Goal: Book appointment/travel/reservation

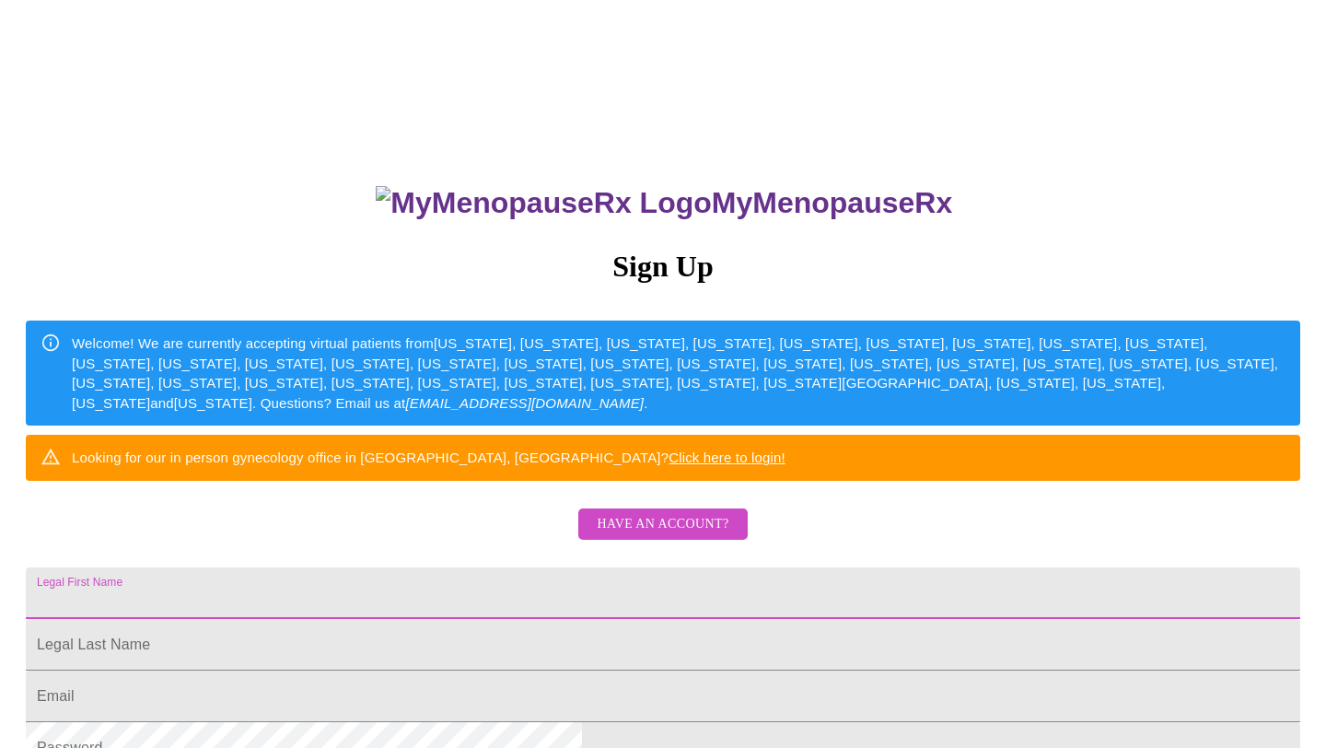
click at [510, 619] on input "Legal First Name" at bounding box center [663, 593] width 1274 height 52
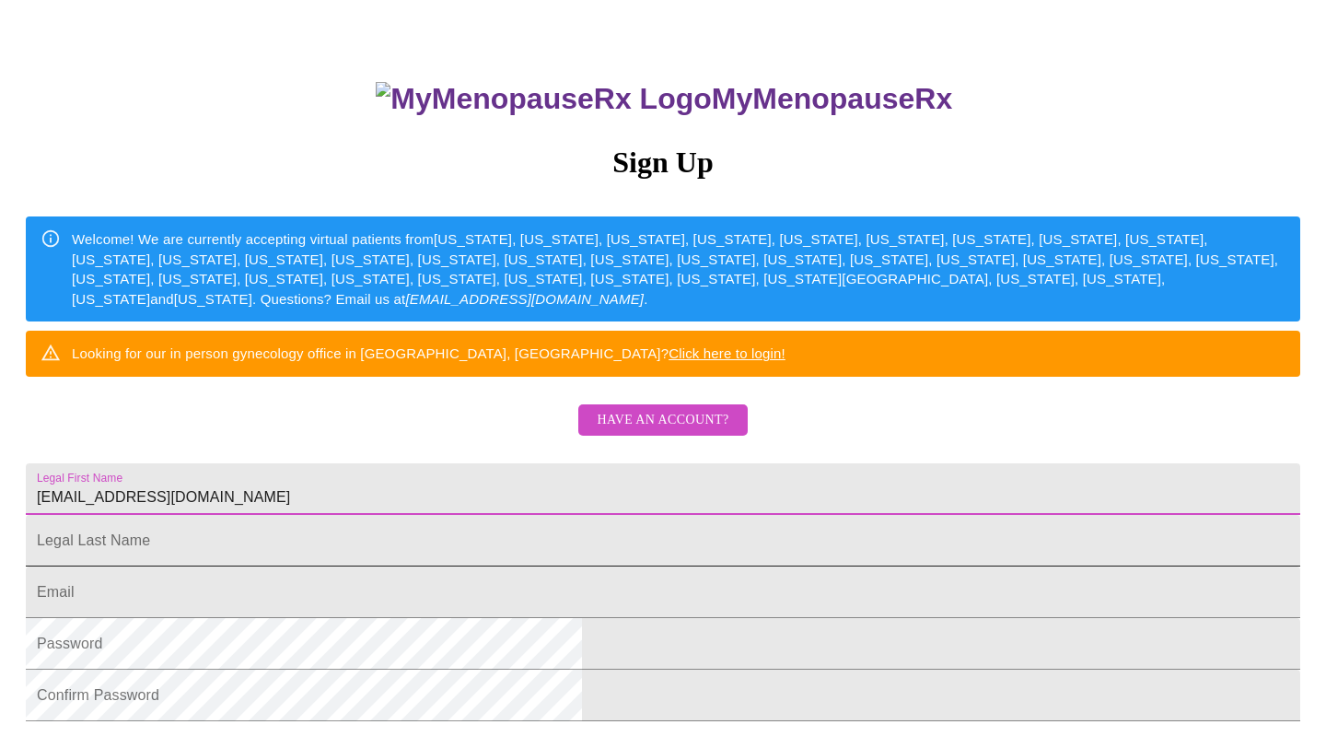
scroll to position [114, 0]
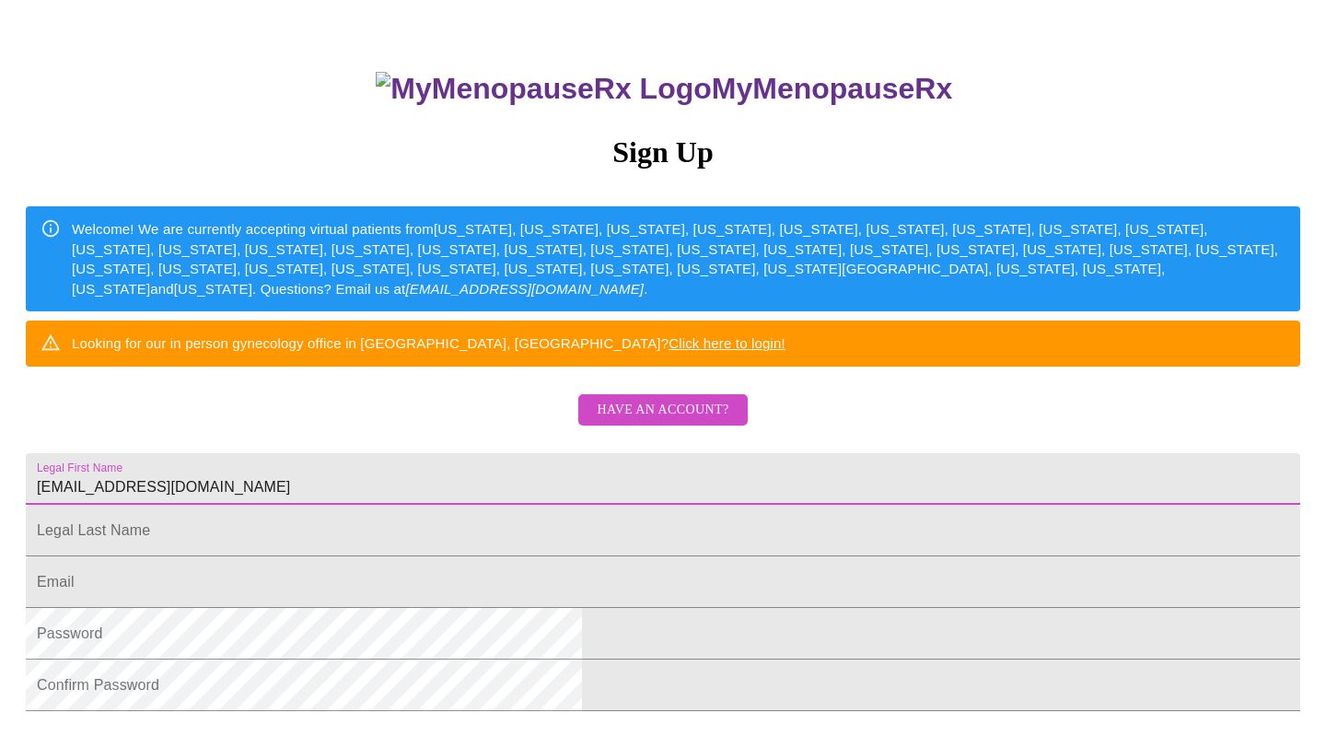
click at [584, 505] on input "[EMAIL_ADDRESS][DOMAIN_NAME]" at bounding box center [663, 479] width 1274 height 52
type input "a"
type input "[PERSON_NAME]"
click at [424, 556] on input "Legal First Name" at bounding box center [663, 531] width 1274 height 52
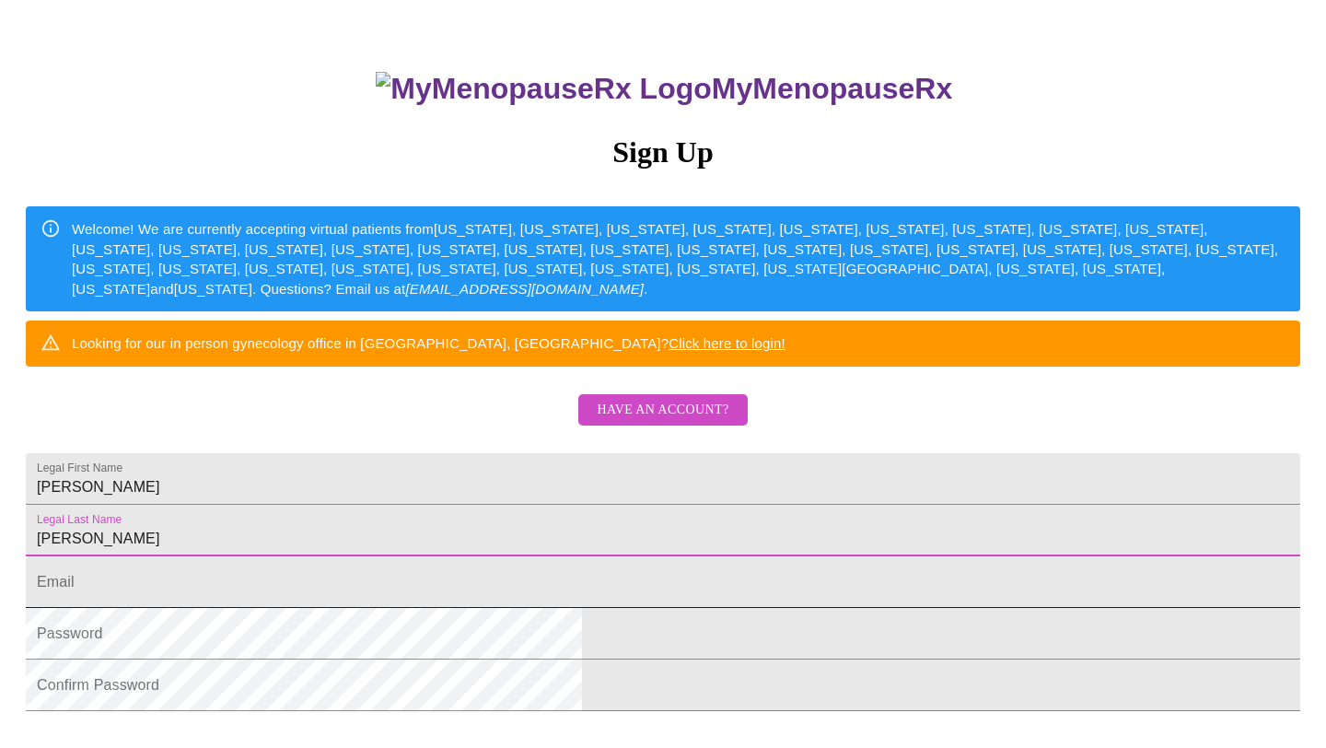
type input "[PERSON_NAME]"
click at [435, 608] on input "Legal First Name" at bounding box center [663, 582] width 1274 height 52
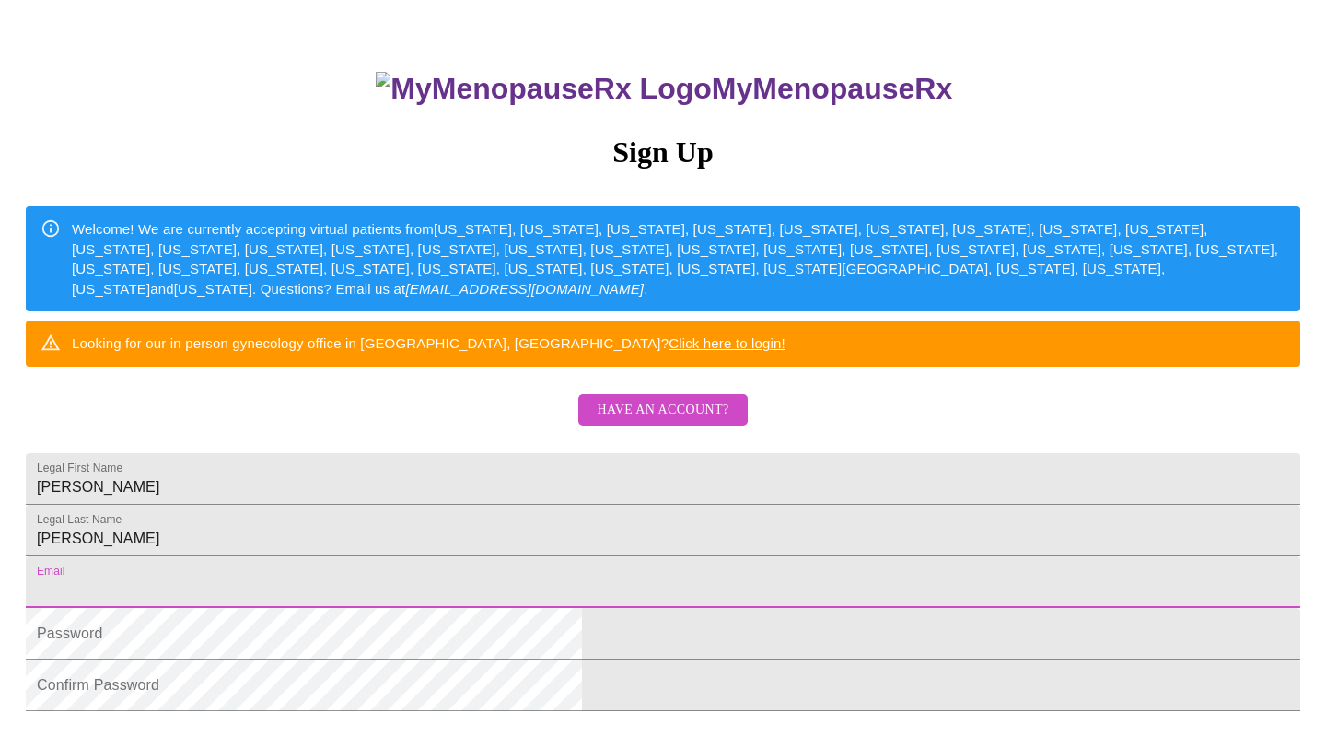
type input "[EMAIL_ADDRESS][DOMAIN_NAME]"
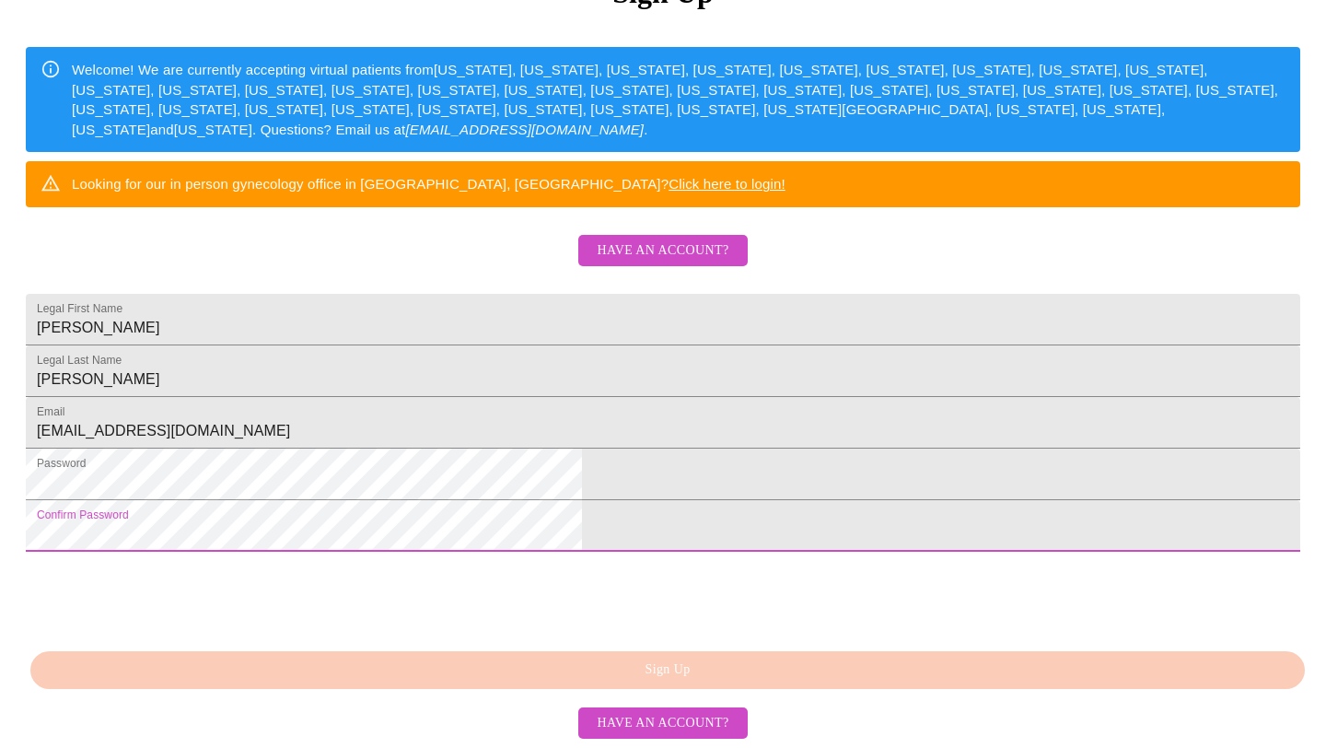
scroll to position [413, 0]
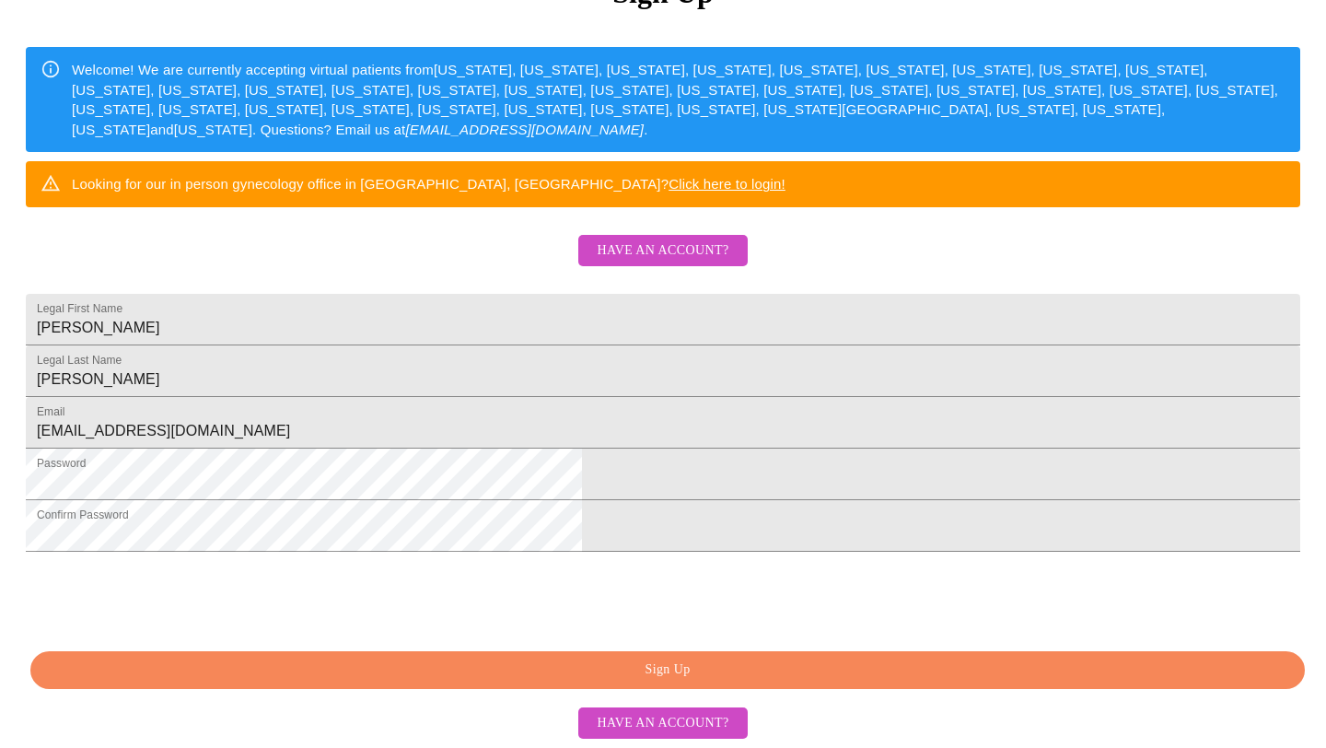
click at [676, 672] on span "Sign Up" at bounding box center [668, 669] width 1232 height 23
click at [679, 239] on span "Have an account?" at bounding box center [663, 250] width 132 height 23
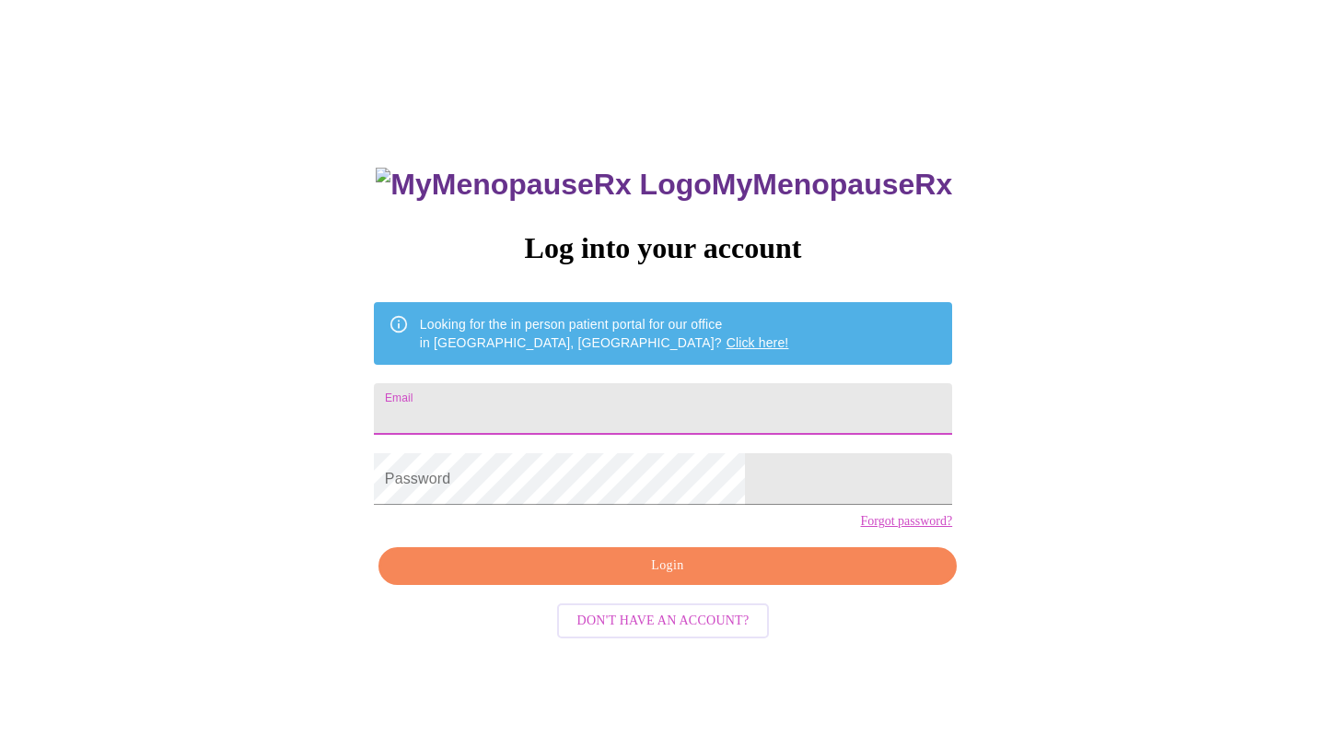
click at [600, 414] on input "Email" at bounding box center [663, 409] width 578 height 52
type input "[EMAIL_ADDRESS][DOMAIN_NAME]"
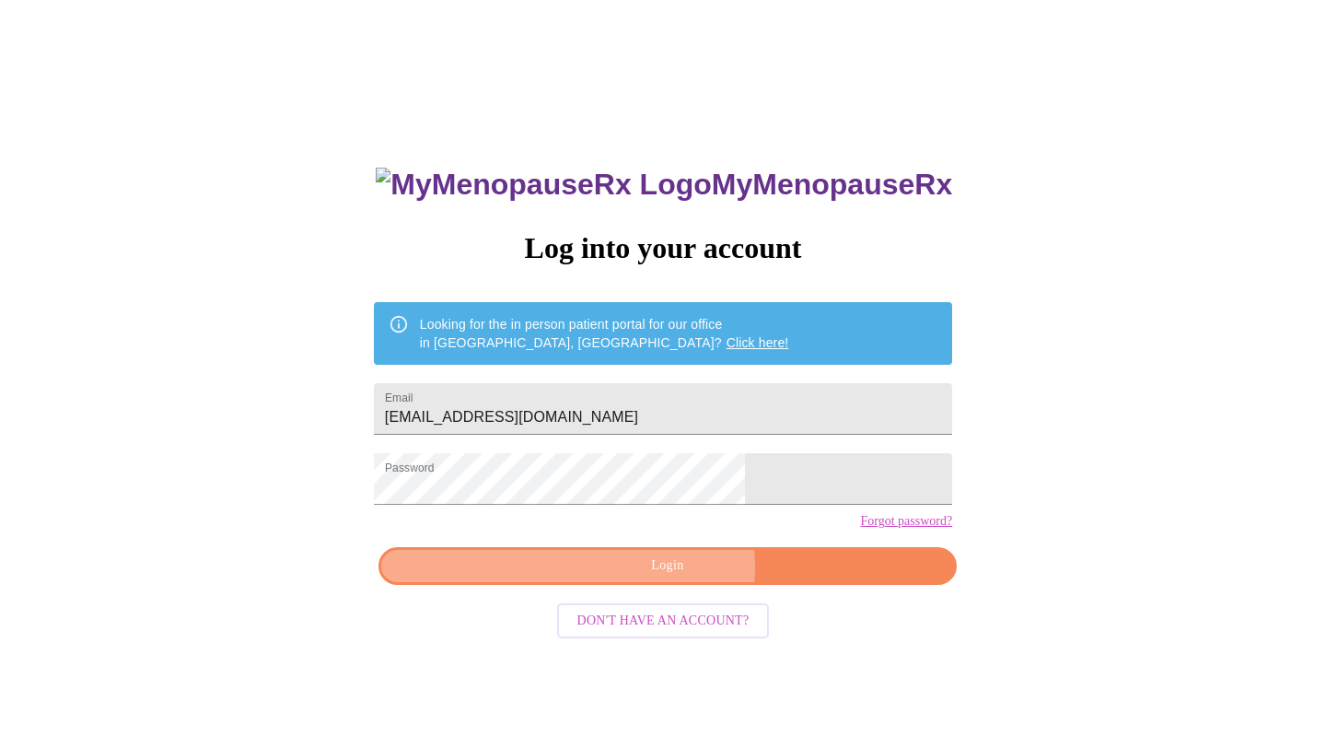
click at [669, 577] on span "Login" at bounding box center [668, 565] width 536 height 23
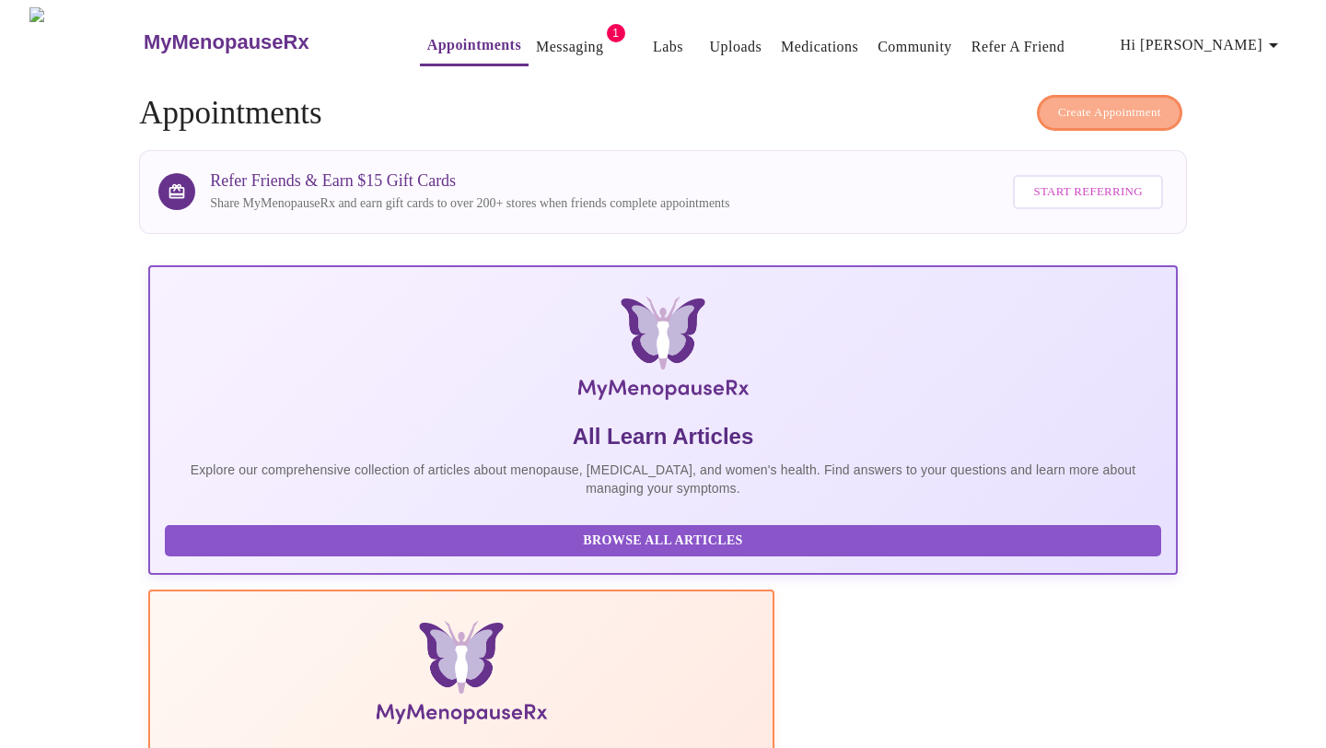
click at [1101, 102] on span "Create Appointment" at bounding box center [1109, 112] width 103 height 21
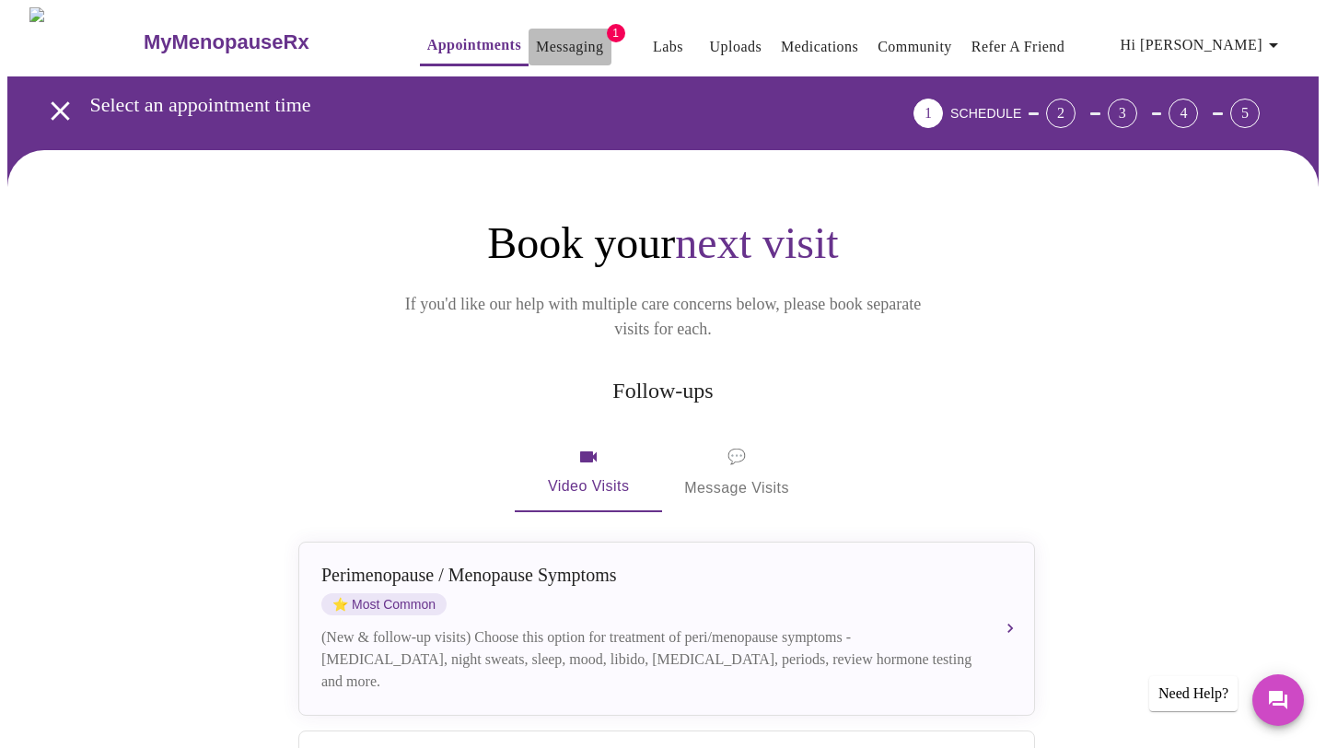
click at [536, 38] on link "Messaging" at bounding box center [569, 47] width 67 height 26
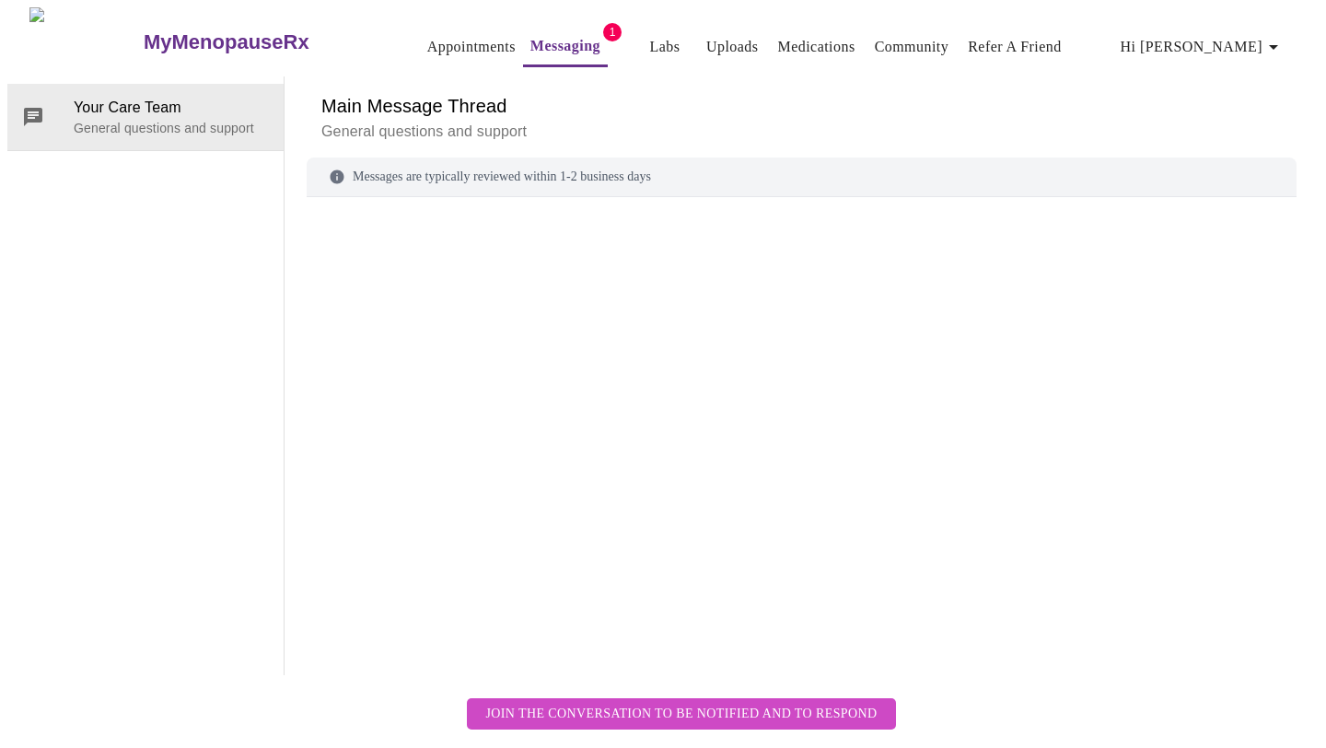
scroll to position [69, 0]
